Goal: Transaction & Acquisition: Subscribe to service/newsletter

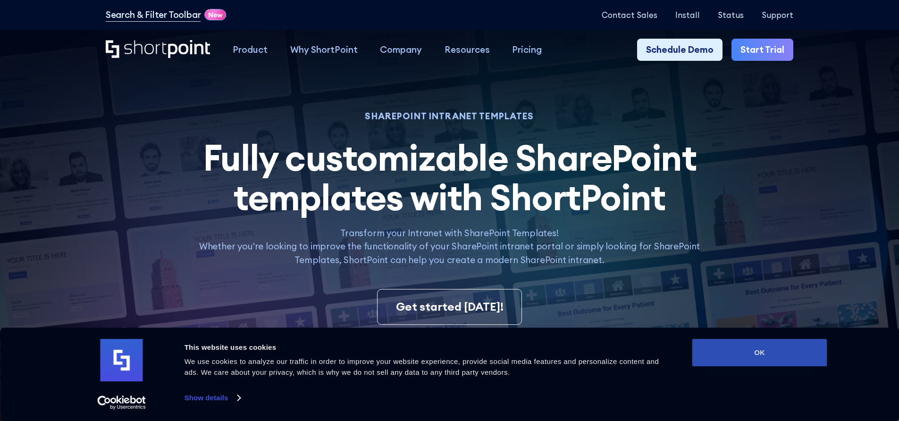
click at [808, 347] on button "OK" at bounding box center [759, 352] width 135 height 27
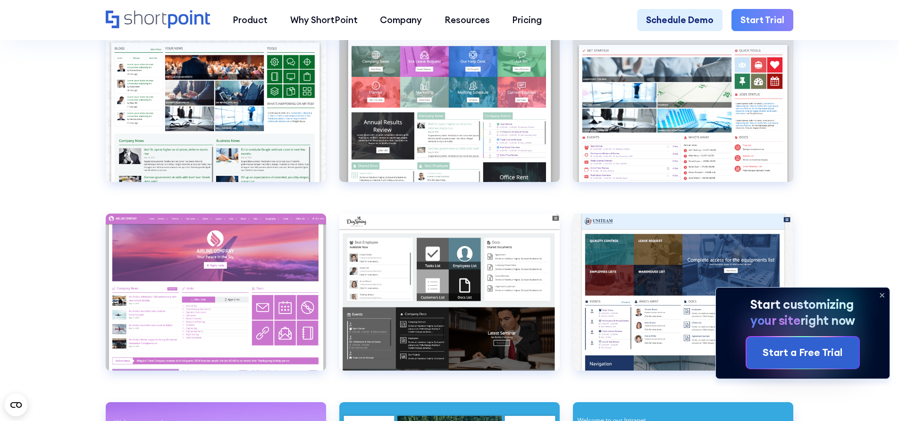
scroll to position [3821, 0]
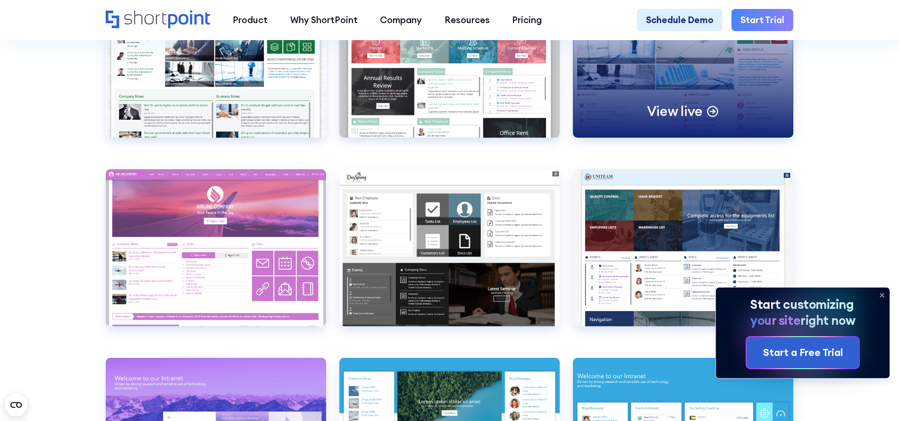
click at [729, 81] on div "View live" at bounding box center [683, 59] width 220 height 157
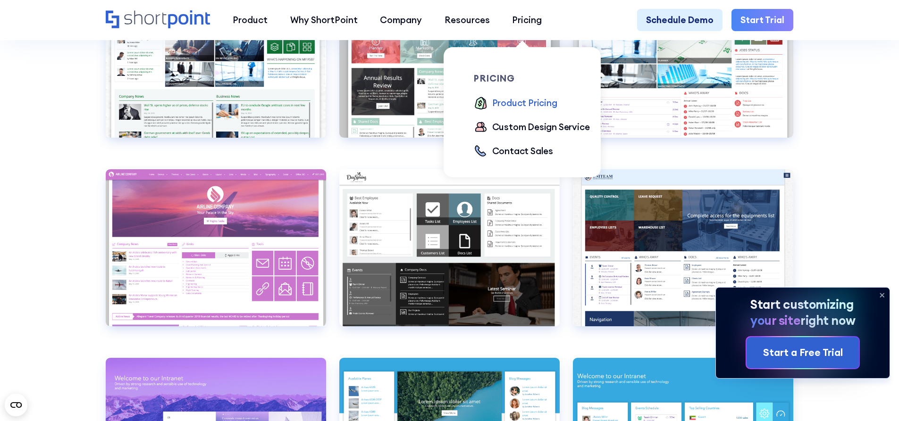
click at [530, 107] on div "Product Pricing" at bounding box center [524, 103] width 65 height 14
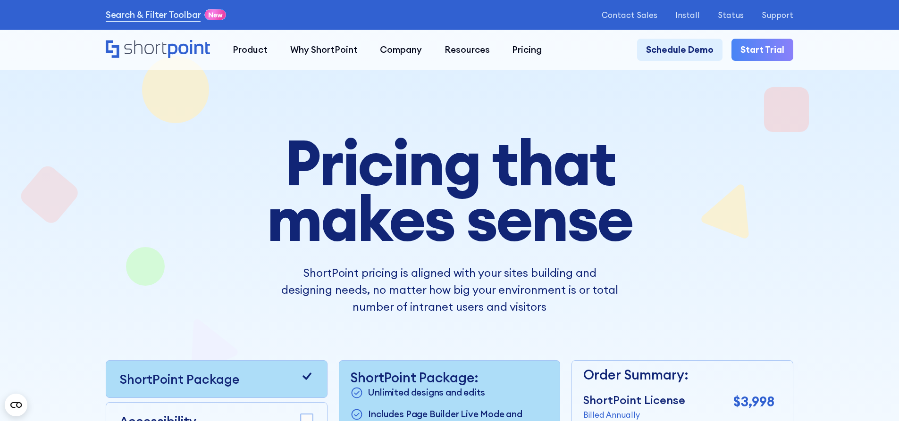
scroll to position [283, 0]
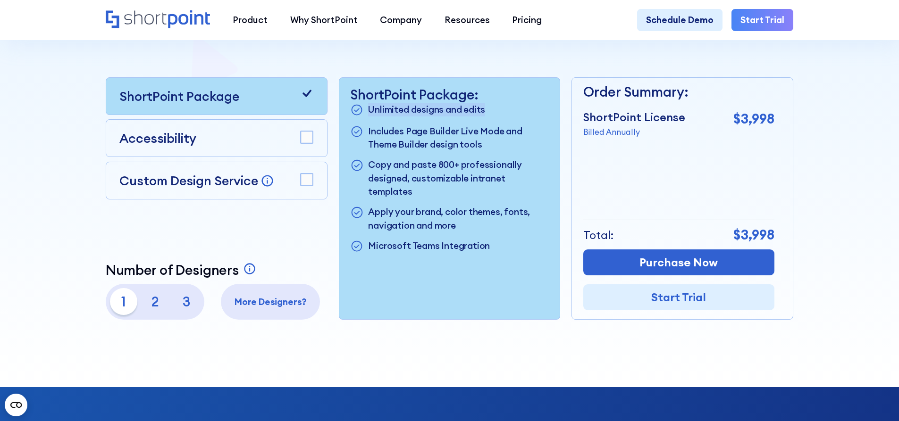
drag, startPoint x: 369, startPoint y: 110, endPoint x: 495, endPoint y: 117, distance: 125.7
click at [495, 117] on li "Unlimited designs and edits" at bounding box center [449, 110] width 198 height 15
click at [240, 239] on div "ShortPoint Package Accessibility Custom Design Service Bring your dream design …" at bounding box center [217, 198] width 222 height 242
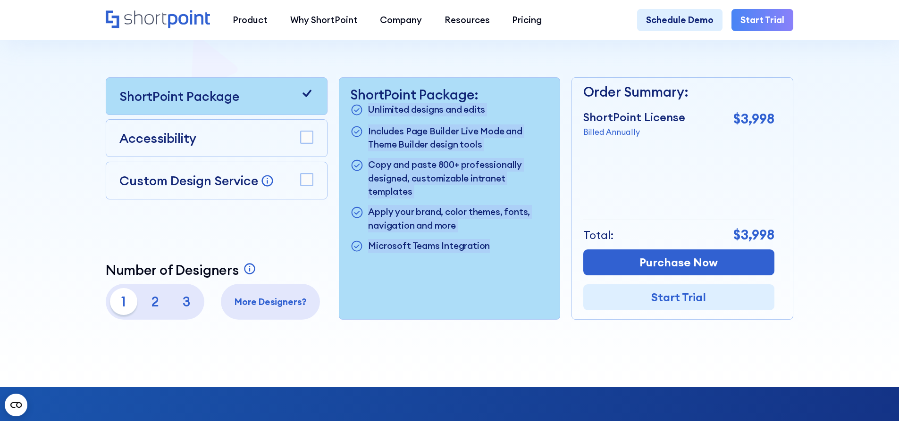
drag, startPoint x: 491, startPoint y: 236, endPoint x: 361, endPoint y: 114, distance: 178.9
click at [361, 114] on ul "Unlimited designs and edits Includes Page Builder Live Mode and Theme Builder d…" at bounding box center [449, 178] width 198 height 151
click at [372, 113] on p "Unlimited designs and edits" at bounding box center [426, 110] width 117 height 15
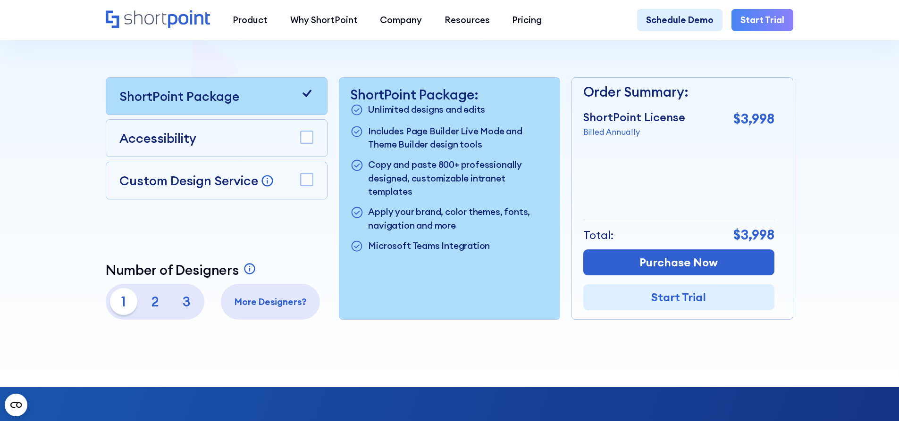
click at [176, 142] on p "Accessibility" at bounding box center [157, 138] width 77 height 19
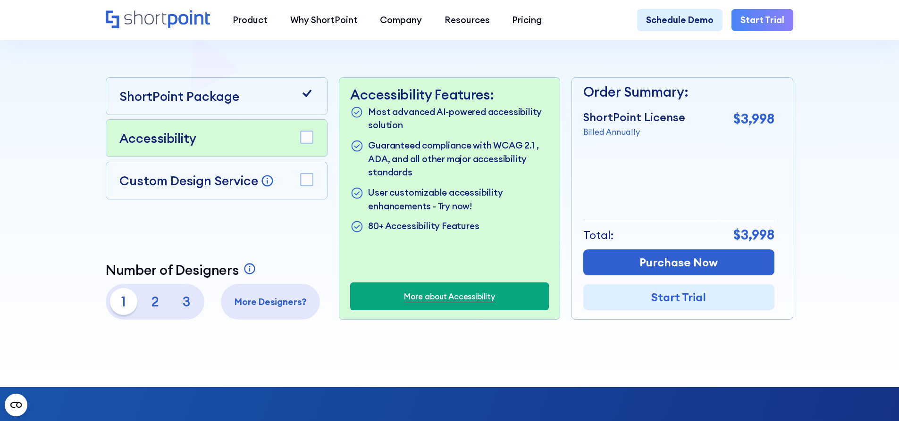
click at [175, 188] on p "Custom Design Service" at bounding box center [188, 181] width 139 height 16
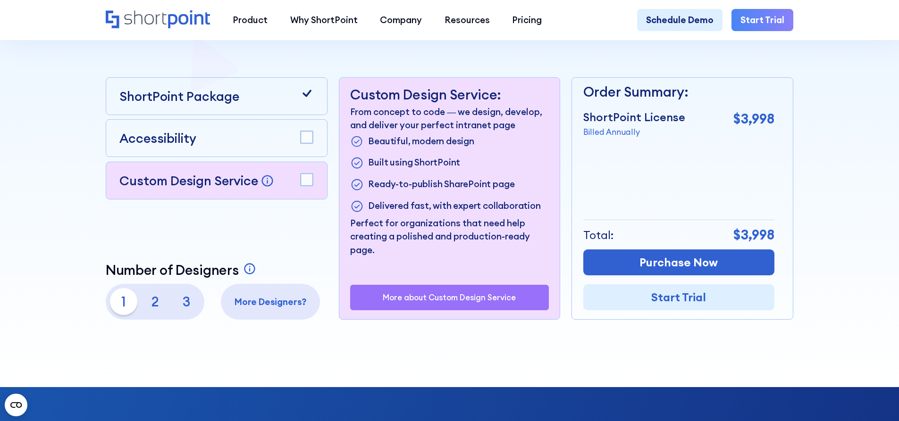
click at [194, 103] on p "ShortPoint Package" at bounding box center [179, 96] width 120 height 19
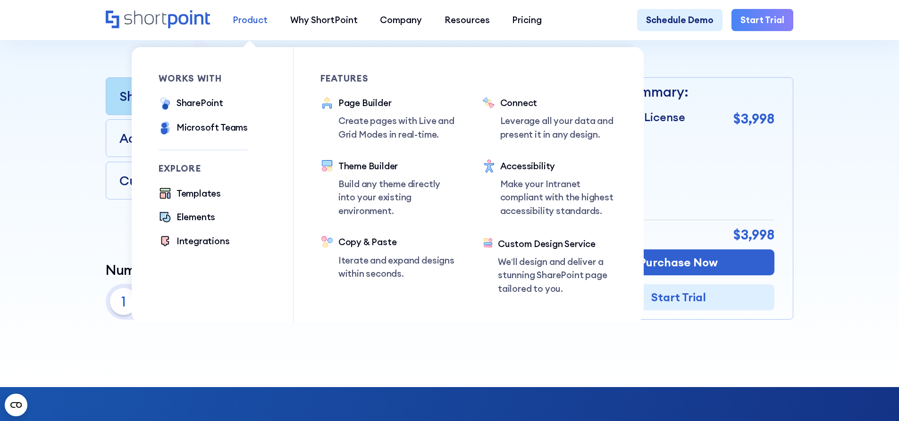
click at [241, 22] on div "Product" at bounding box center [250, 20] width 35 height 14
click at [204, 100] on div "SharePoint" at bounding box center [199, 103] width 47 height 14
click at [196, 192] on div "Templates" at bounding box center [198, 194] width 44 height 14
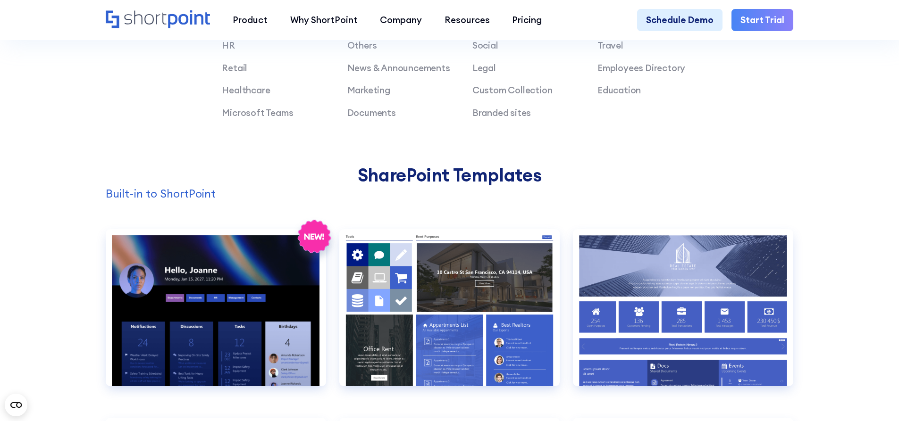
scroll to position [991, 0]
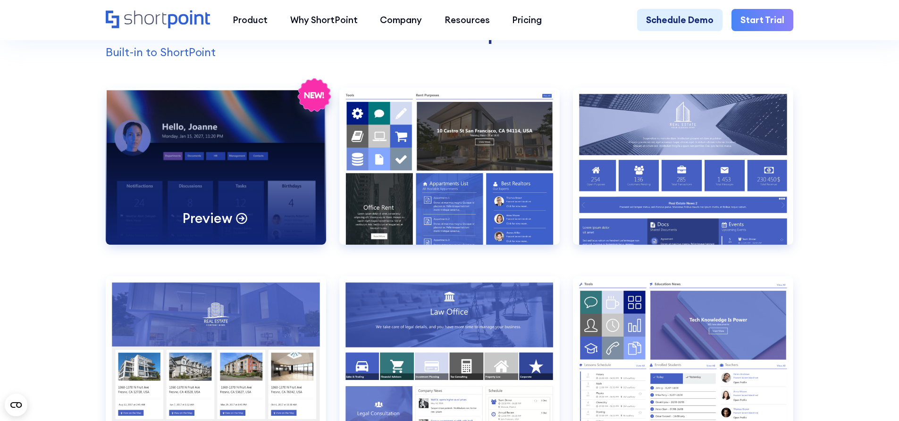
click at [250, 171] on div "Preview" at bounding box center [216, 166] width 220 height 157
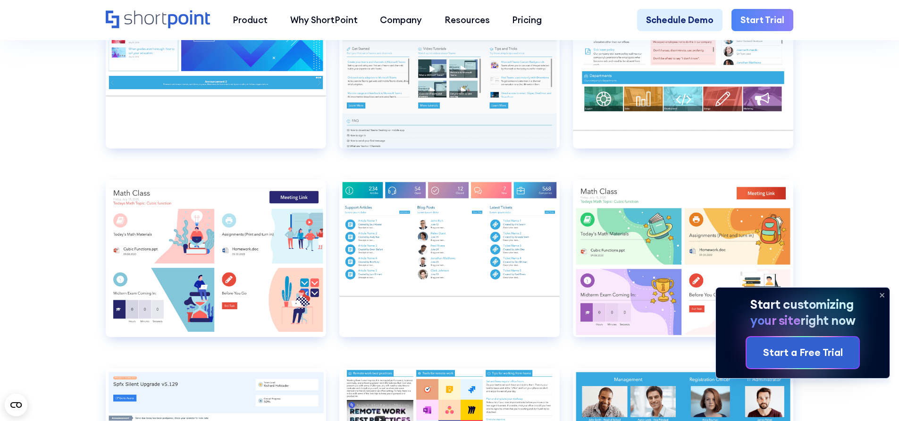
scroll to position [5943, 0]
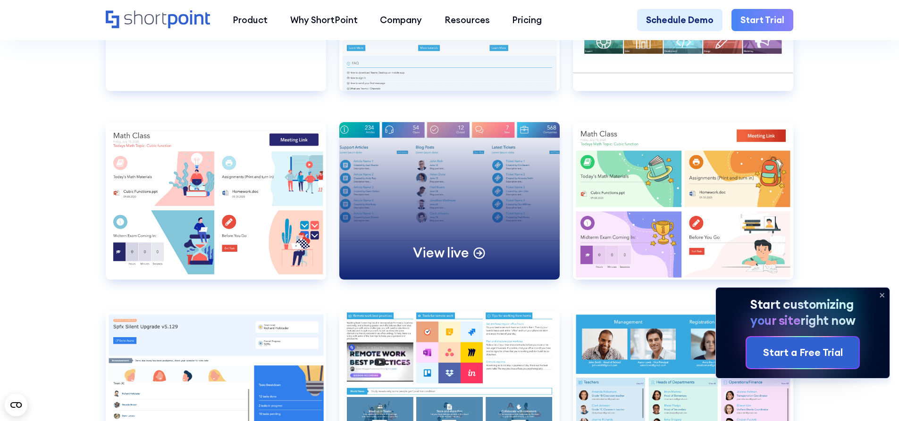
click at [502, 252] on div "View live" at bounding box center [449, 200] width 220 height 157
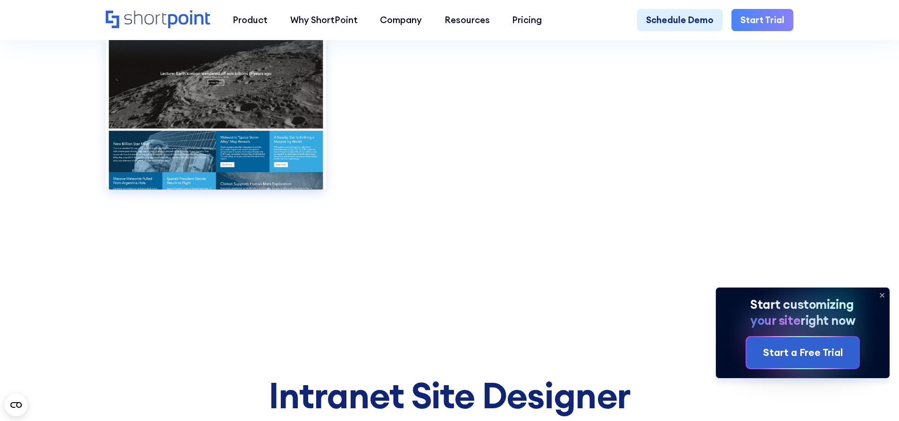
scroll to position [7358, 0]
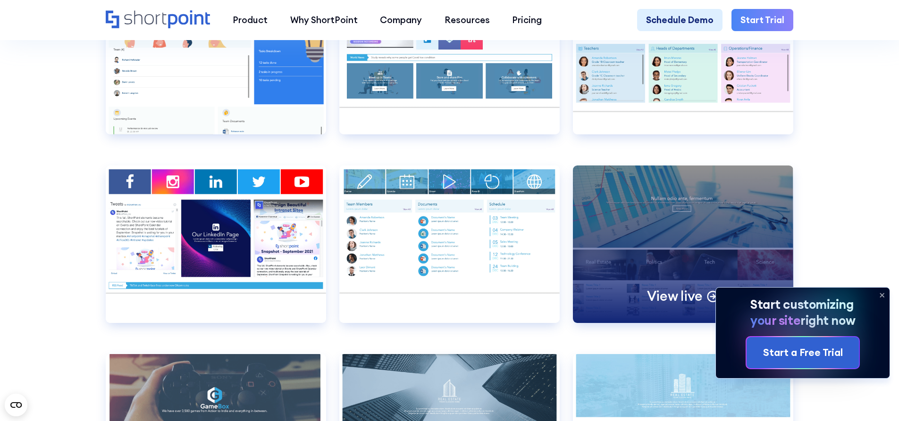
drag, startPoint x: 728, startPoint y: 172, endPoint x: 652, endPoint y: 295, distance: 145.1
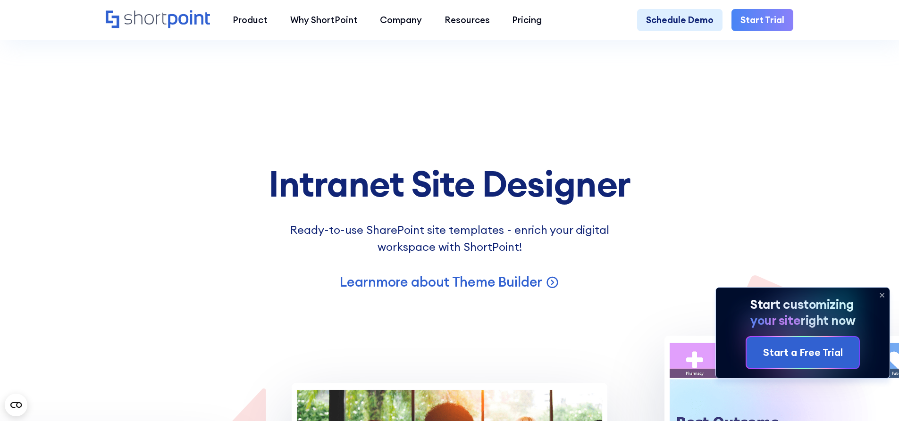
scroll to position [7552, 0]
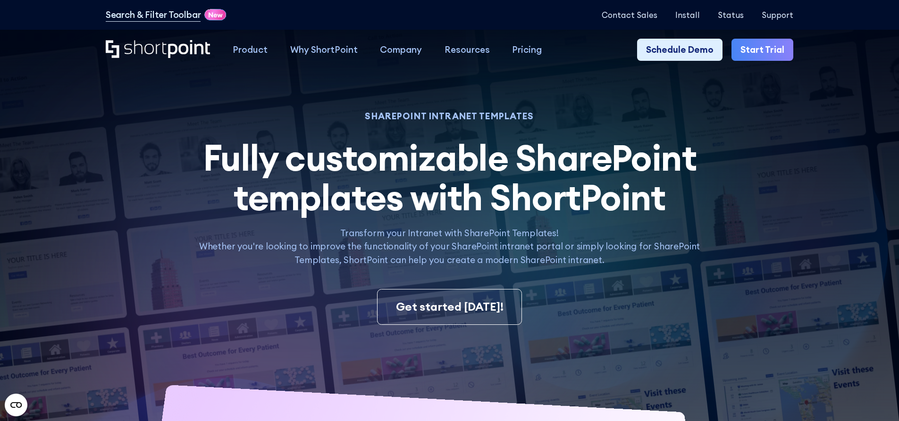
click at [778, 51] on link "Start Trial" at bounding box center [762, 50] width 62 height 23
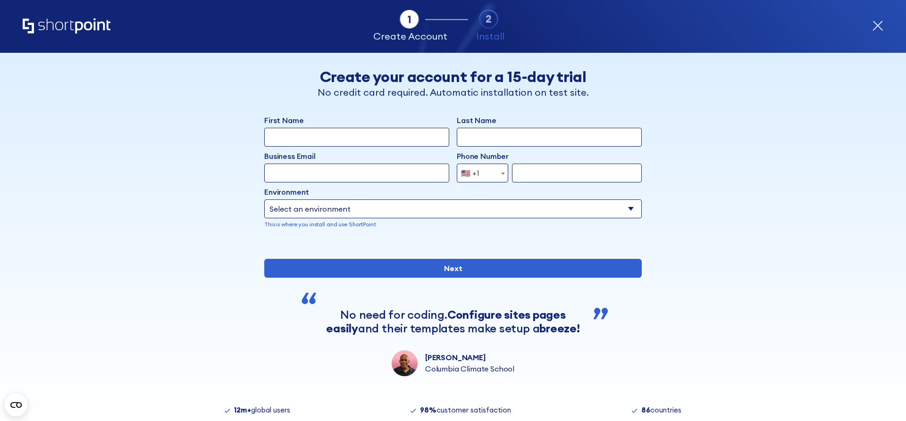
click at [404, 209] on select "Select an environment Microsoft 365 SharePoint Online SharePoint 2019 (On-Premi…" at bounding box center [452, 209] width 377 height 19
select select "Microsoft 365"
click at [264, 200] on select "Select an environment Microsoft 365 SharePoint Online SharePoint 2019 (On-Premi…" at bounding box center [452, 209] width 377 height 19
click at [338, 209] on select "Select an environment Microsoft 365 SharePoint Online SharePoint 2019 (On-Premi…" at bounding box center [452, 209] width 377 height 19
click at [337, 210] on select "Select an environment Microsoft 365 SharePoint Online SharePoint 2019 (On-Premi…" at bounding box center [452, 209] width 377 height 19
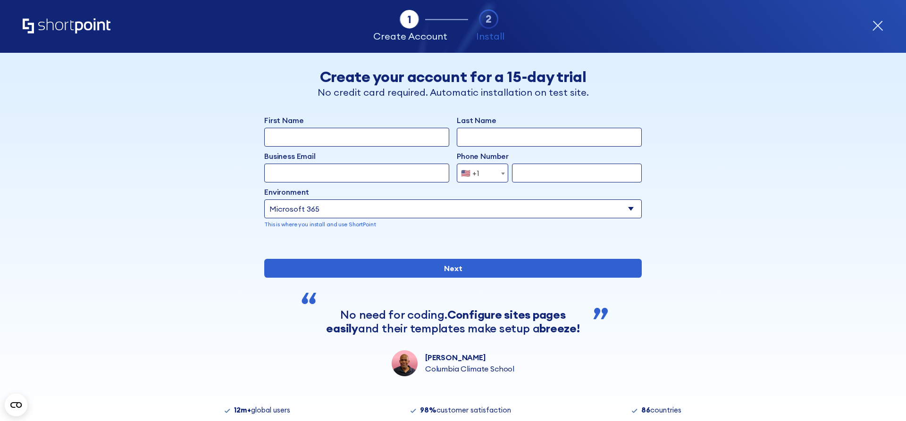
click at [326, 138] on input "First Name" at bounding box center [356, 137] width 185 height 19
type input "[PERSON_NAME]"
type input "o"
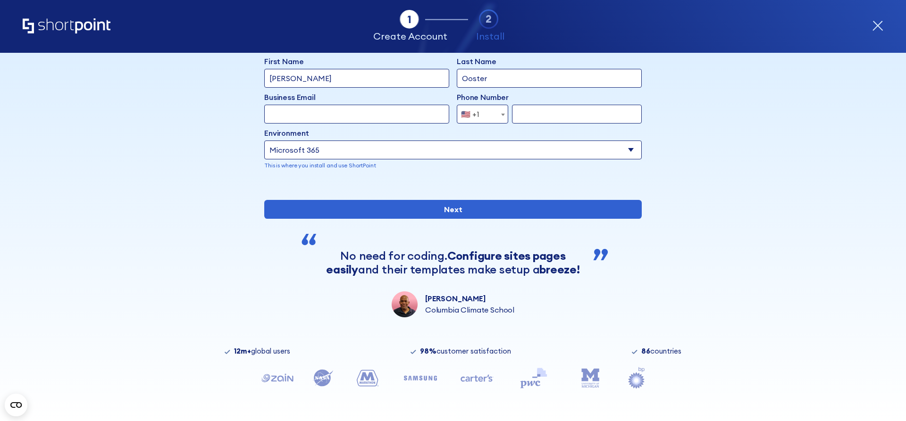
scroll to position [91, 0]
type input "Ooster"
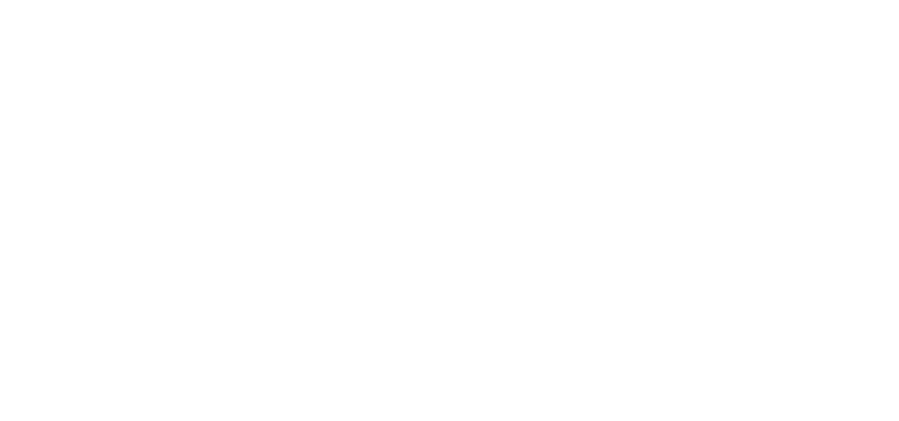
click at [501, 47] on link "Pricing" at bounding box center [527, 50] width 52 height 23
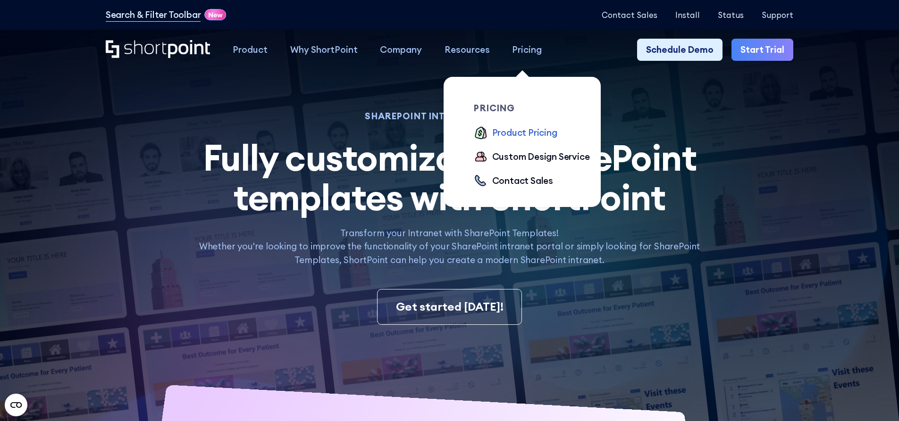
click at [509, 130] on div "Product Pricing" at bounding box center [524, 133] width 65 height 14
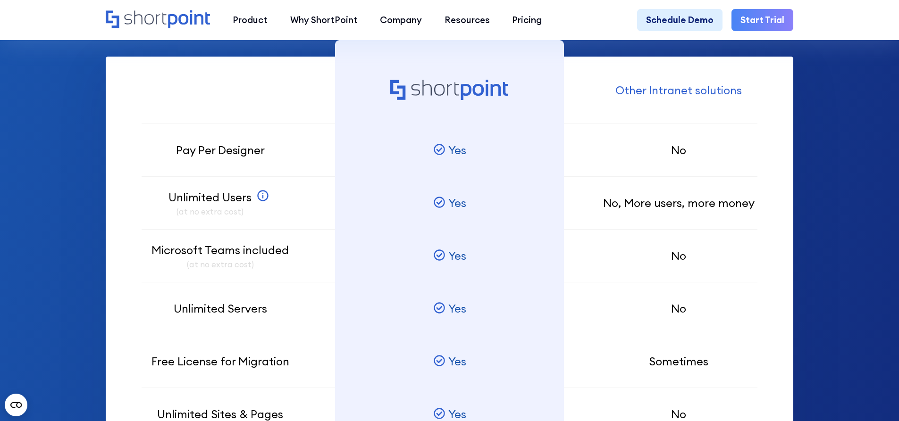
scroll to position [708, 0]
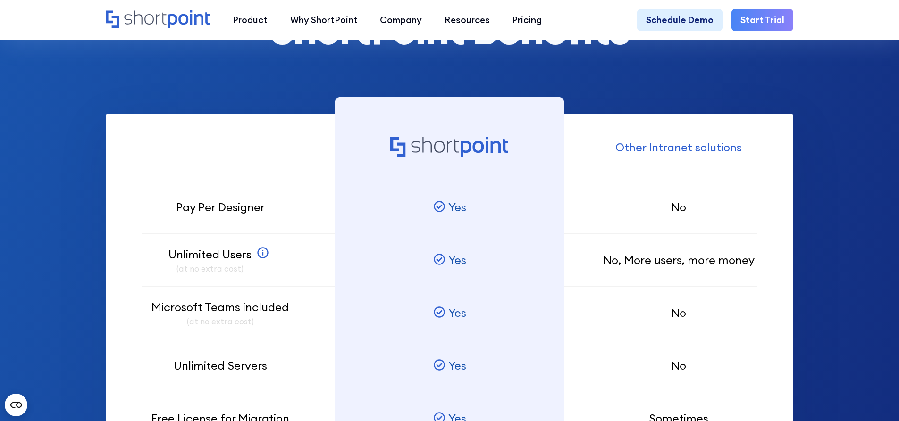
click at [762, 22] on link "Start Trial" at bounding box center [762, 20] width 62 height 23
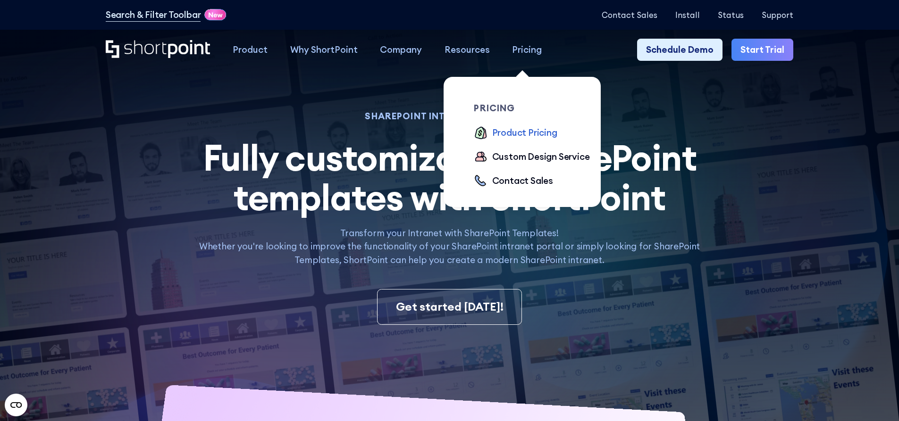
click at [510, 134] on div "Product Pricing" at bounding box center [524, 133] width 65 height 14
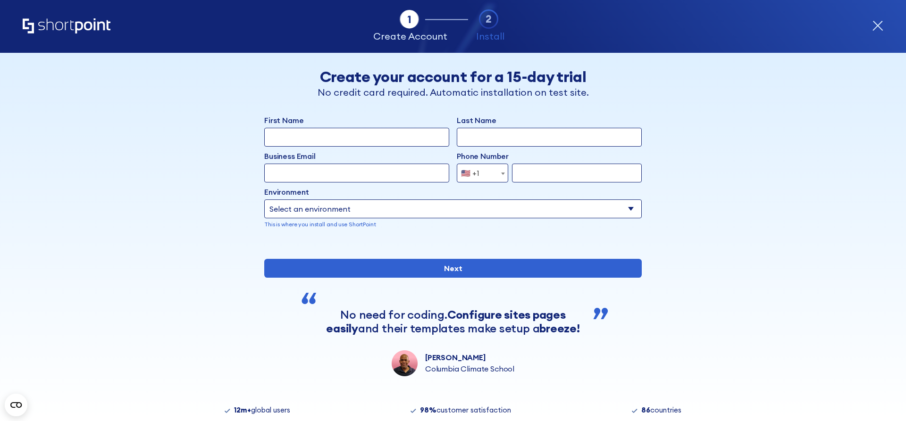
click at [331, 137] on input "First Name" at bounding box center [356, 137] width 185 height 19
type input "Alex"
type input "P"
type input "Oosterman"
type input "a.oosterman@brandactive.com"
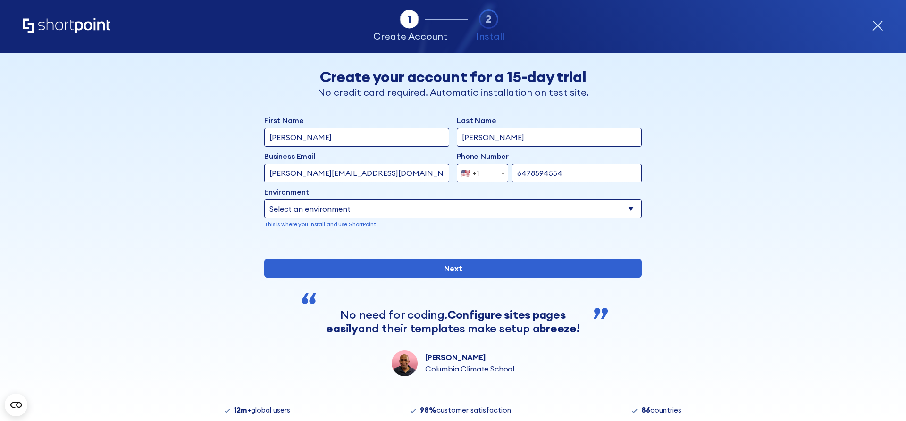
type input "6478594554"
click at [360, 201] on select "Select an environment Microsoft 365 SharePoint Online SharePoint 2019 (On-Premi…" at bounding box center [452, 209] width 377 height 19
select select "Microsoft 365"
click at [264, 200] on select "Select an environment Microsoft 365 SharePoint Online SharePoint 2019 (On-Premi…" at bounding box center [452, 209] width 377 height 19
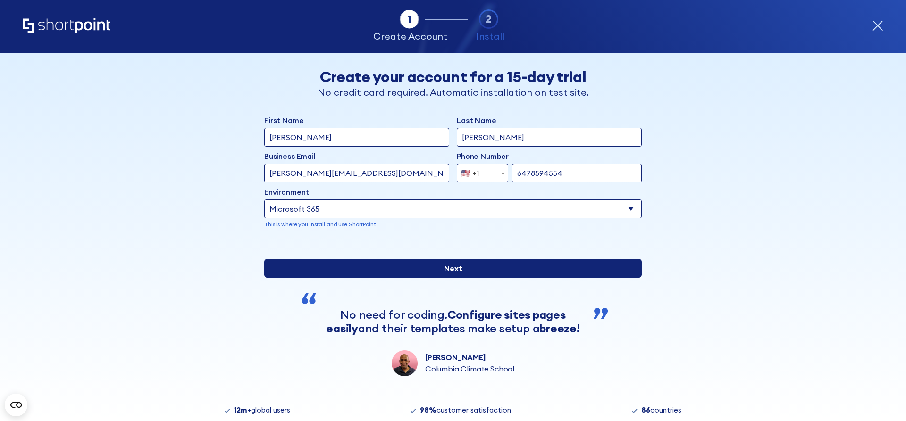
click at [416, 278] on input "Next" at bounding box center [452, 268] width 377 height 19
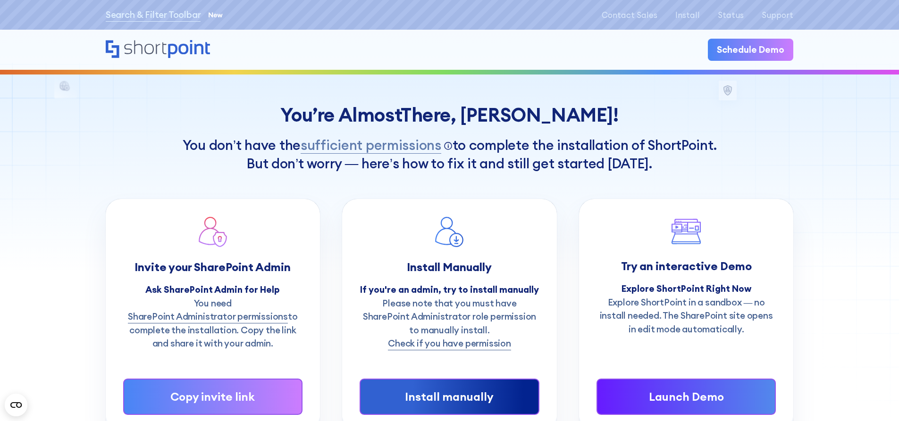
click at [373, 147] on span "sufficient permissions Click to view required permissions (pop-up)" at bounding box center [370, 145] width 141 height 20
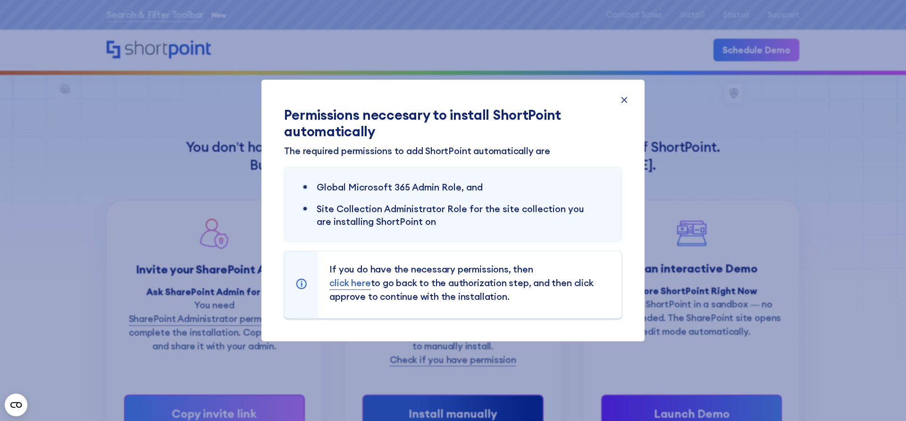
click at [625, 95] on icon at bounding box center [624, 100] width 14 height 14
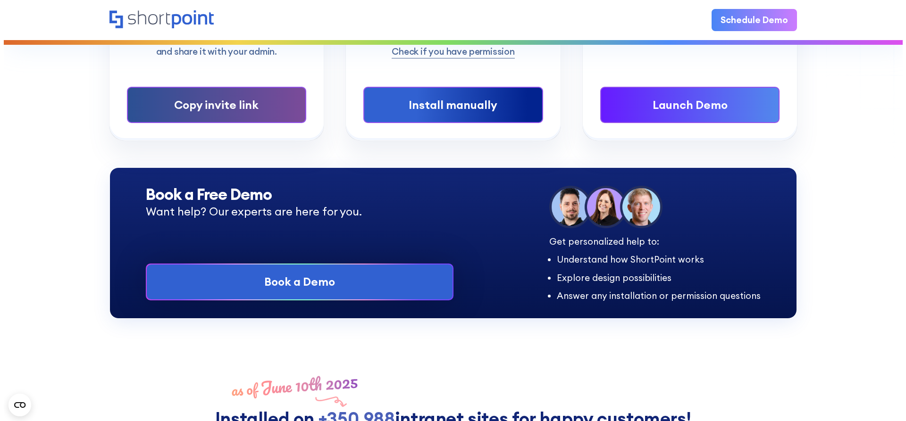
scroll to position [150, 0]
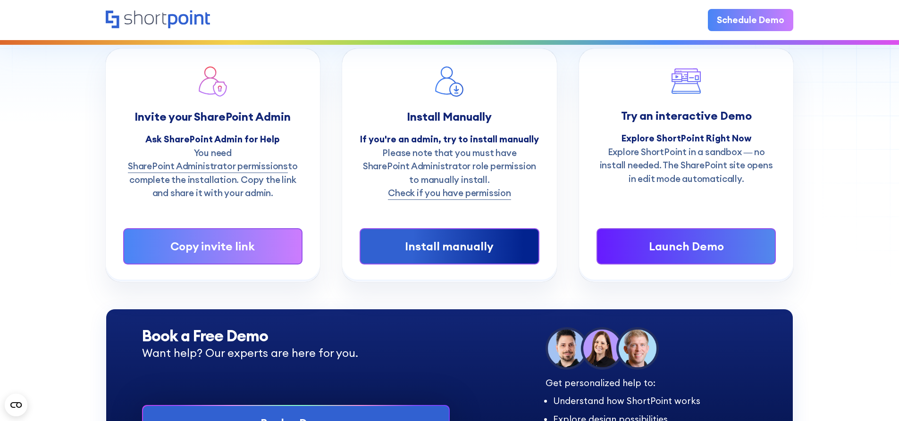
click at [242, 169] on link "SharePoint Administrator permissions" at bounding box center [208, 166] width 160 height 14
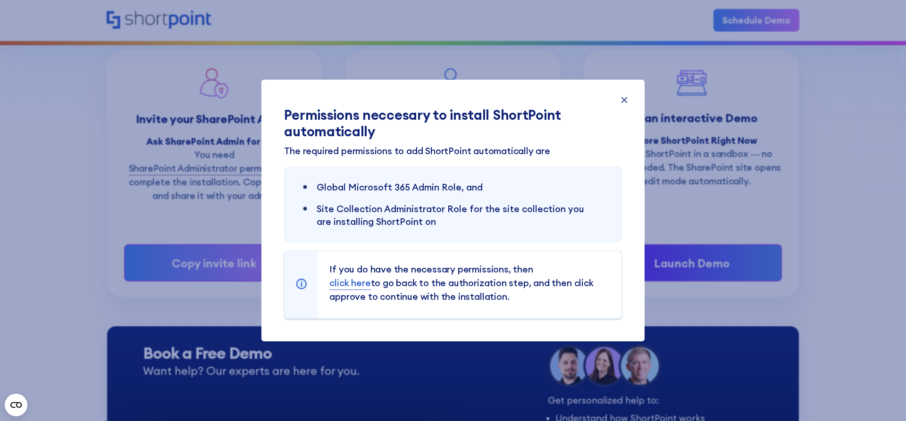
click at [347, 282] on link "click here" at bounding box center [349, 283] width 41 height 14
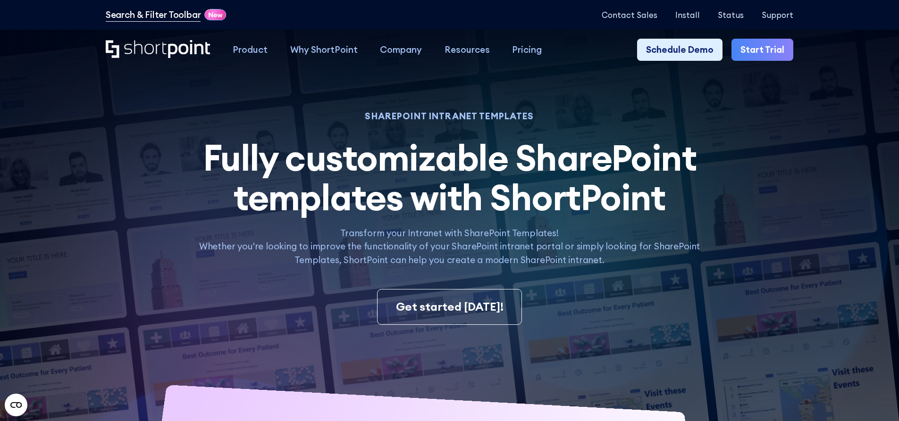
click at [138, 19] on link "Search & Filter Toolbar" at bounding box center [153, 15] width 95 height 14
click at [149, 50] on icon "Home" at bounding box center [158, 49] width 104 height 18
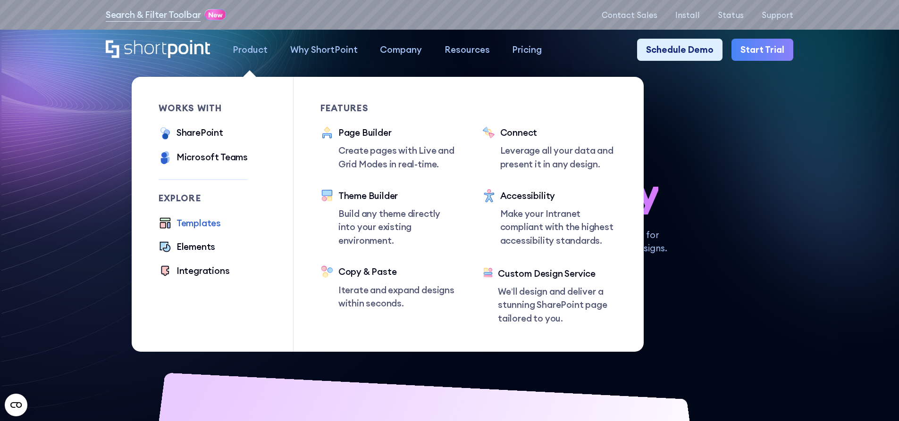
click at [212, 228] on div "Templates" at bounding box center [198, 224] width 44 height 14
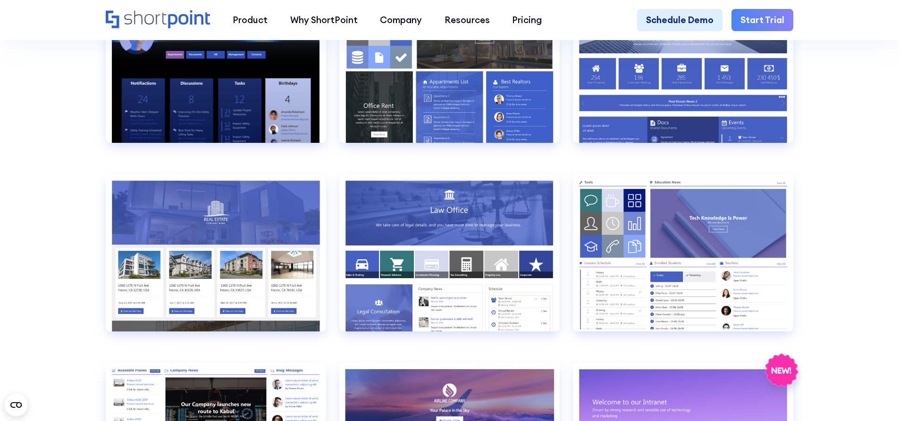
scroll to position [1274, 0]
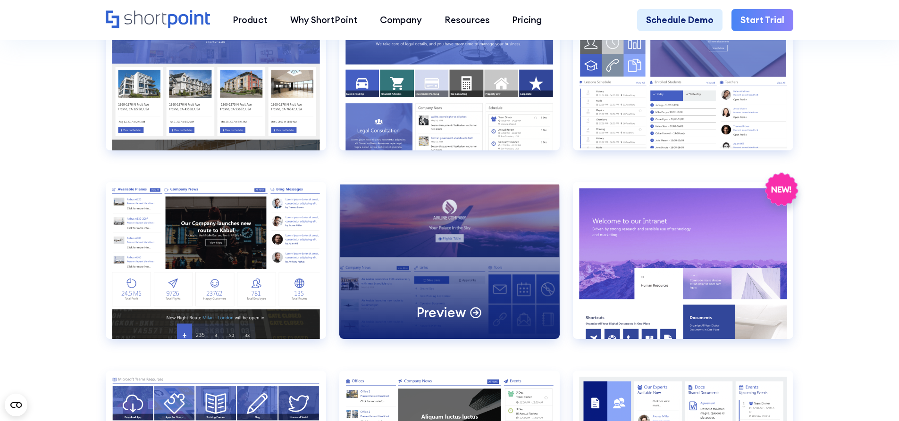
click at [467, 264] on div "Preview" at bounding box center [449, 260] width 220 height 157
